Goal: Information Seeking & Learning: Learn about a topic

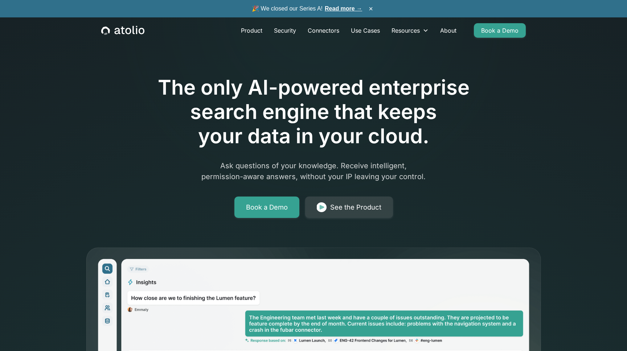
click at [344, 9] on link "Read more →" at bounding box center [343, 8] width 37 height 6
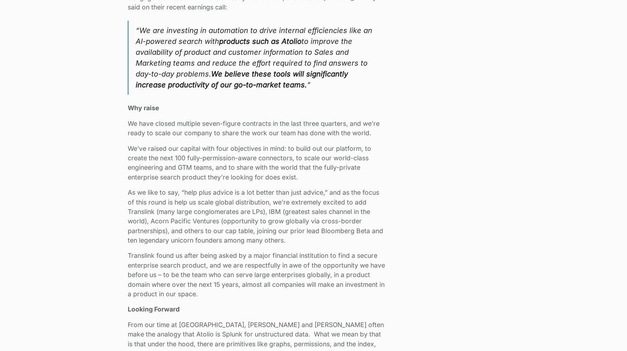
scroll to position [1125, 0]
click at [144, 212] on p "As we like to say, “help plus advice is a lot better than just advice,” and as …" at bounding box center [257, 217] width 259 height 57
copy p "Translink"
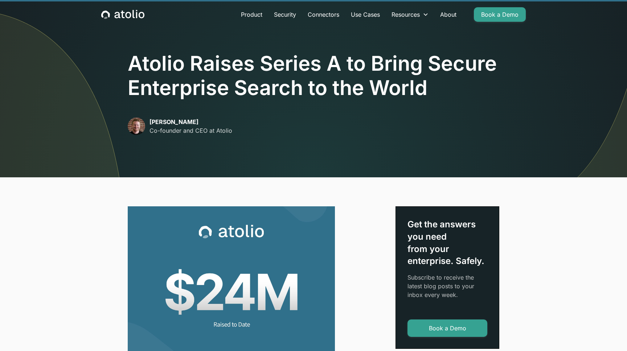
scroll to position [0, 0]
